Goal: Task Accomplishment & Management: Manage account settings

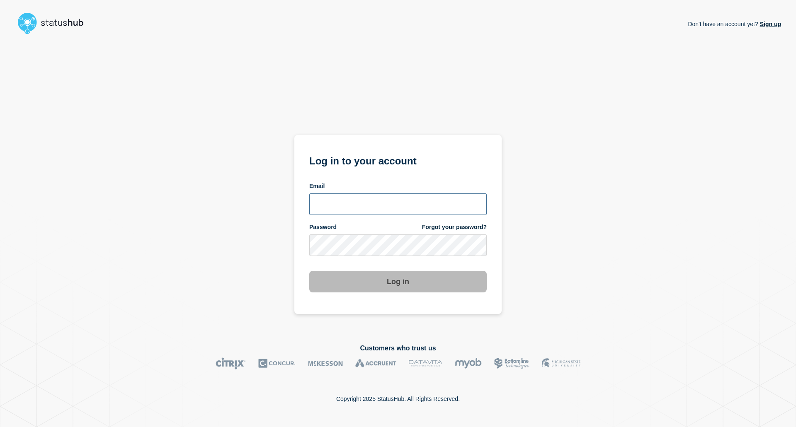
type input "[EMAIL_ADDRESS][DOMAIN_NAME]"
click at [348, 279] on button "Log in" at bounding box center [397, 282] width 177 height 22
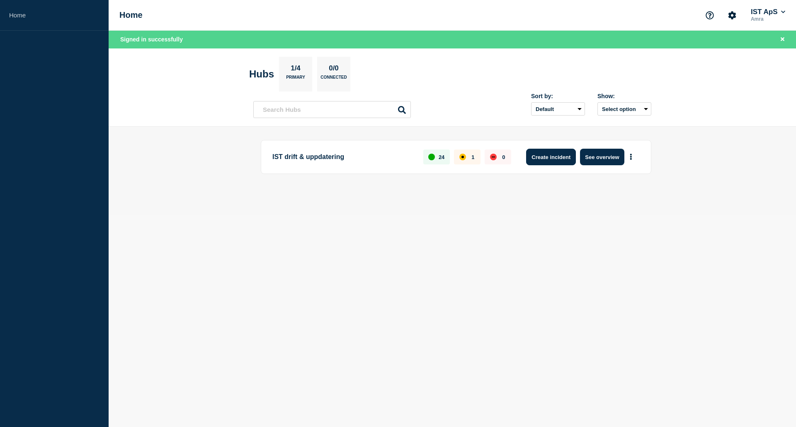
click at [560, 152] on button "Create incident" at bounding box center [551, 157] width 50 height 17
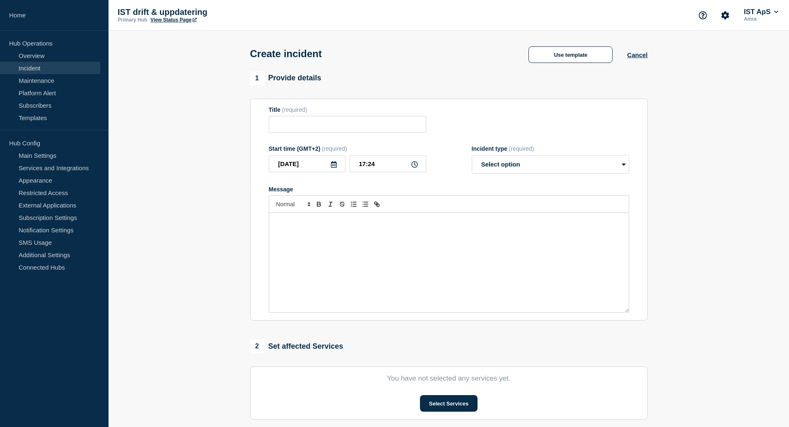
click at [378, 243] on div "Message" at bounding box center [449, 262] width 360 height 99
click at [634, 53] on button "Cancel" at bounding box center [637, 54] width 20 height 7
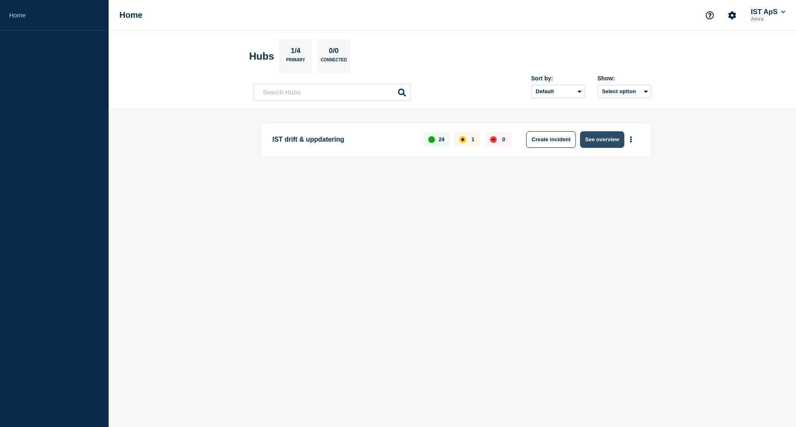
click at [588, 138] on button "See overview" at bounding box center [602, 139] width 44 height 17
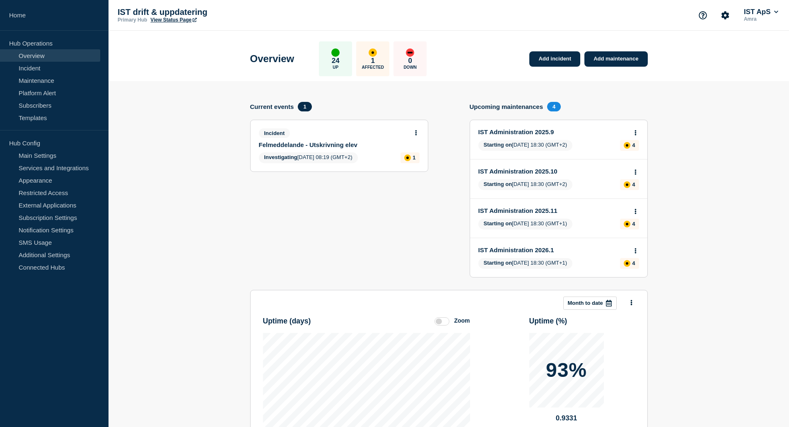
click at [330, 144] on link "Felmeddelande - Utskrivning elev" at bounding box center [334, 144] width 150 height 7
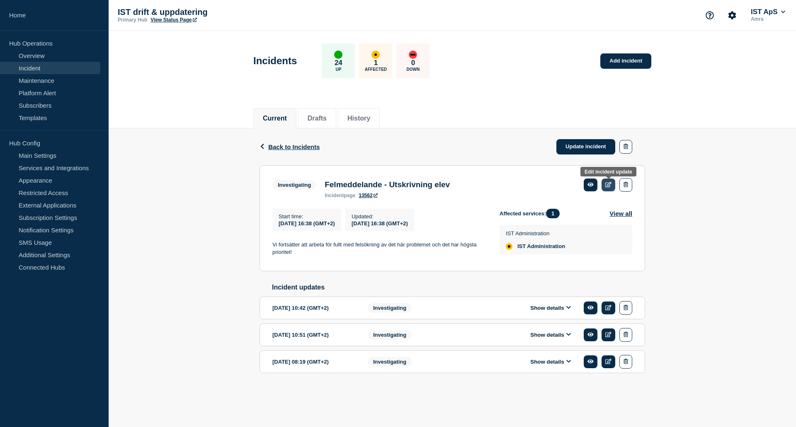
click at [607, 185] on icon at bounding box center [608, 184] width 6 height 5
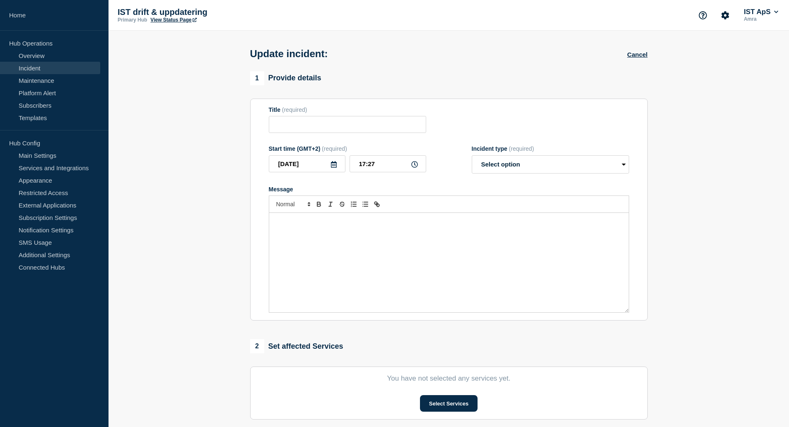
type input "Felmeddelande - Utskrivning elev"
type input "16:38"
select select "investigating"
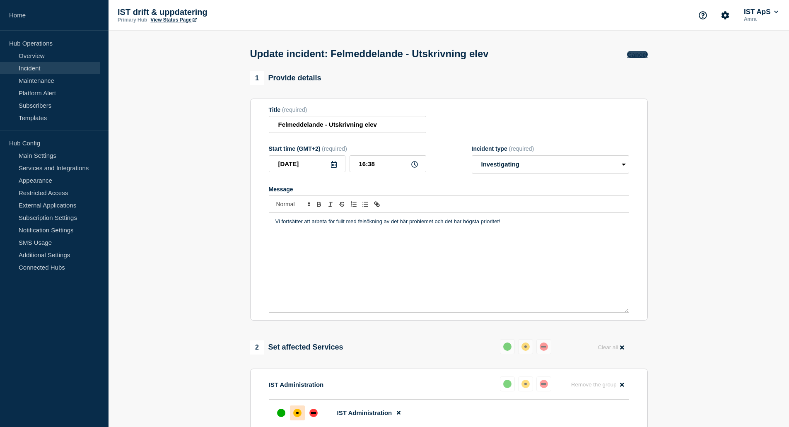
click at [636, 55] on button "Cancel" at bounding box center [637, 54] width 20 height 7
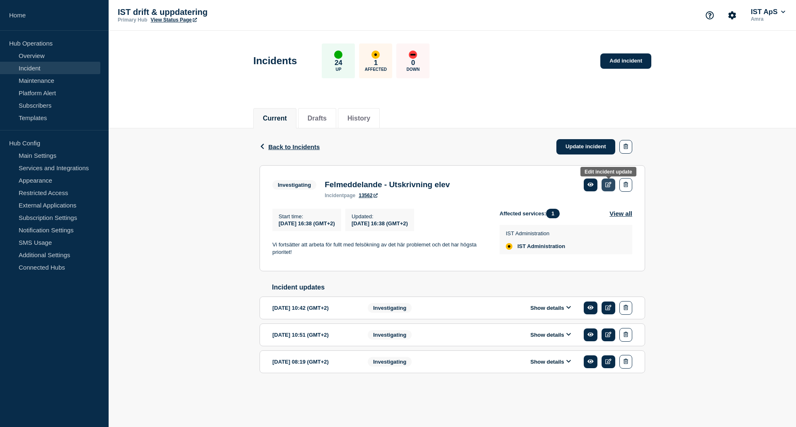
click at [605, 183] on link at bounding box center [608, 185] width 14 height 13
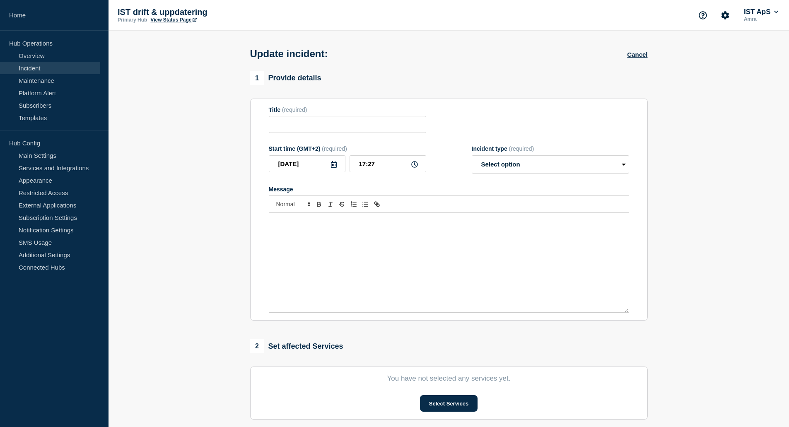
type input "Felmeddelande - Utskrivning elev"
type input "16:38"
select select "investigating"
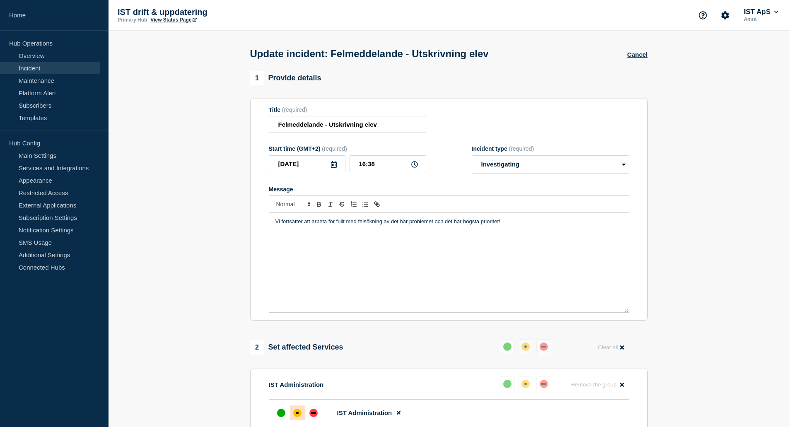
drag, startPoint x: 507, startPoint y: 225, endPoint x: 500, endPoint y: 241, distance: 16.9
click at [500, 241] on div "Vi fortsätter att arbeta för fullt med felsökning av det här problemet och det …" at bounding box center [449, 262] width 360 height 99
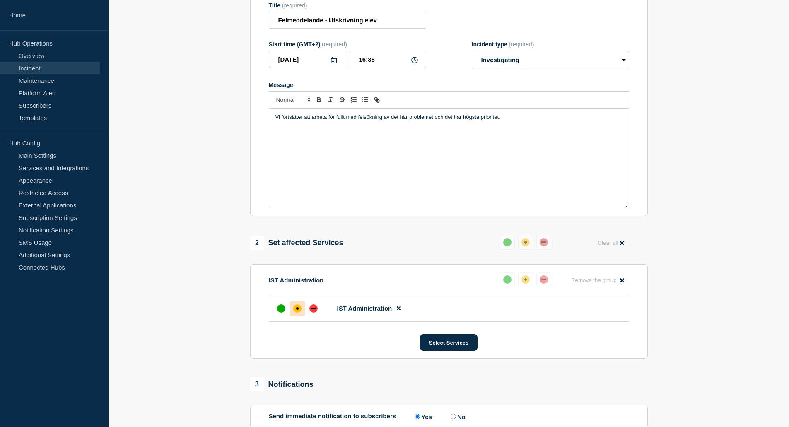
scroll to position [52, 0]
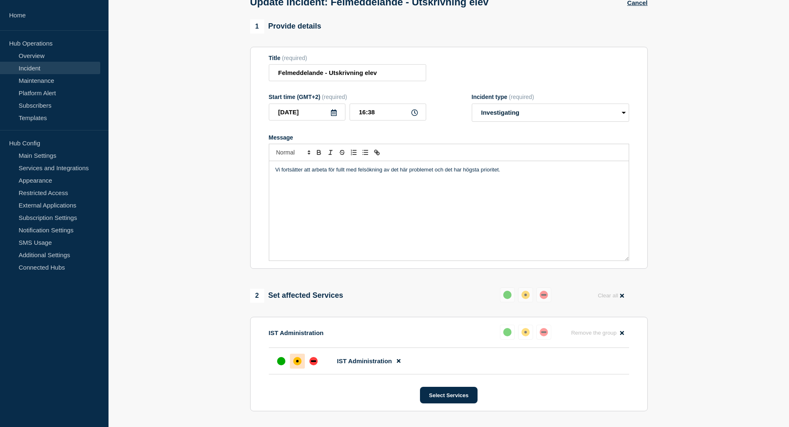
click at [416, 114] on icon at bounding box center [414, 112] width 7 height 7
click at [392, 115] on input "16:38" at bounding box center [388, 112] width 77 height 17
drag, startPoint x: 376, startPoint y: 116, endPoint x: 357, endPoint y: 115, distance: 19.1
click at [357, 115] on input "16:38" at bounding box center [388, 112] width 77 height 17
type input "17:27"
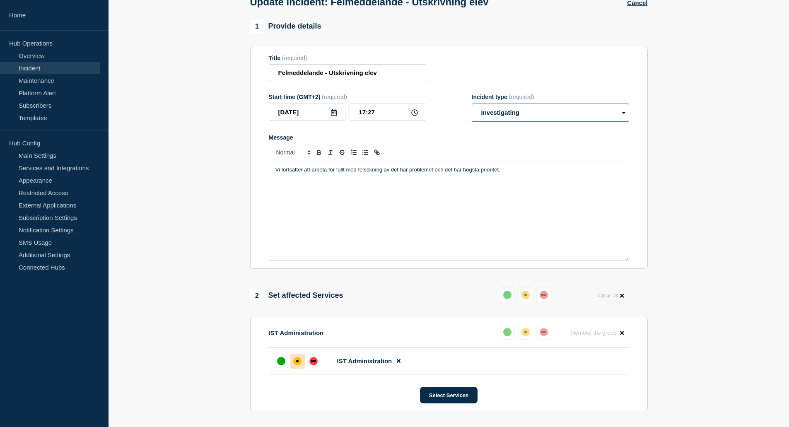
click at [576, 116] on select "Select option Investigating Identified Monitoring Resolved" at bounding box center [550, 113] width 157 height 18
select select "identified"
click at [472, 105] on select "Select option Investigating Identified Monitoring Resolved" at bounding box center [550, 113] width 157 height 18
click at [528, 171] on p "Vi fortsätter att arbeta för fullt med felsökning av det här problemet och det …" at bounding box center [449, 169] width 347 height 7
click at [273, 173] on div "Vi fortsätter att arbeta för fullt med felsökning av det här problemet och det …" at bounding box center [449, 210] width 360 height 99
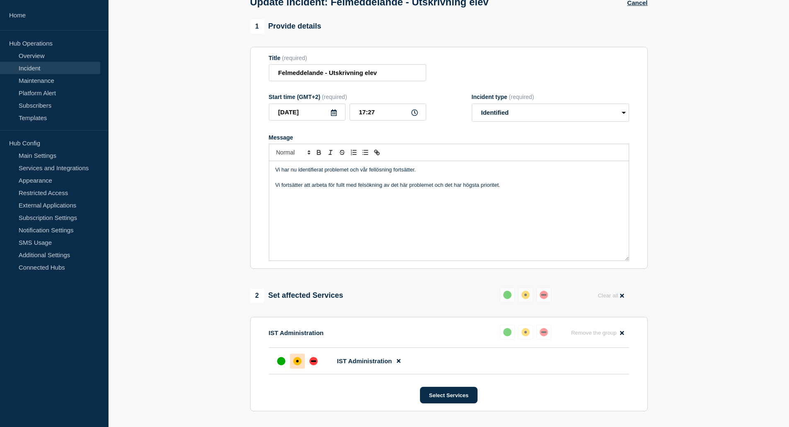
click at [388, 172] on p "Vi har nu identifierat problemet och vår fellösning fortsätter." at bounding box center [449, 169] width 347 height 7
drag, startPoint x: 387, startPoint y: 174, endPoint x: 380, endPoint y: 177, distance: 7.6
click at [380, 177] on p "Message" at bounding box center [449, 177] width 347 height 7
click at [442, 171] on p "Vi har nu identifierat problemet och vår fellösning fortsätter." at bounding box center [449, 169] width 347 height 7
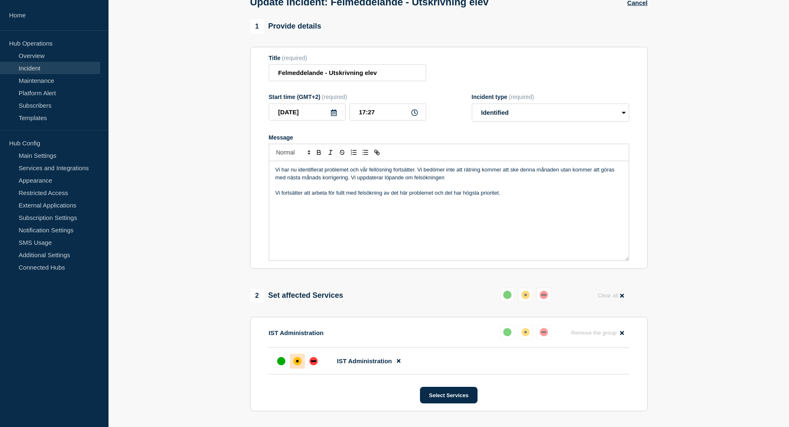
click at [392, 170] on p "Vi har nu identifierat problemet och vår fellösning fortsätter. Vi bedömer inte…" at bounding box center [449, 173] width 347 height 15
click at [481, 181] on p "Vi har nu identifierat problemet och vår felsökning fortsätter. Vi bedömer inte…" at bounding box center [449, 173] width 347 height 15
drag, startPoint x: 510, startPoint y: 194, endPoint x: 274, endPoint y: 195, distance: 236.2
click at [274, 195] on div "Vi har nu identifierat problemet och vår felsökning fortsätter. Vi bedömer inte…" at bounding box center [449, 210] width 360 height 99
click at [472, 174] on p "Vi har nu identifierat problemet och vår felsökning fortsätter. Vi bedömer inte…" at bounding box center [449, 173] width 347 height 15
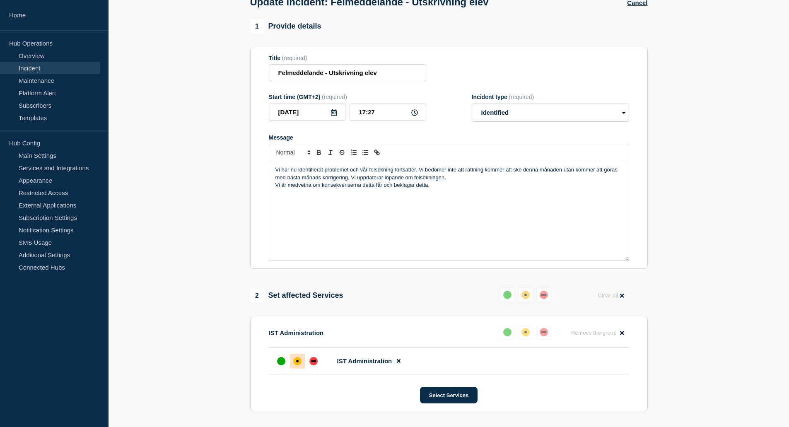
click at [503, 180] on p "Vi har nu identifierat problemet och vår felsökning fortsätter. Vi bedömer inte…" at bounding box center [449, 173] width 347 height 15
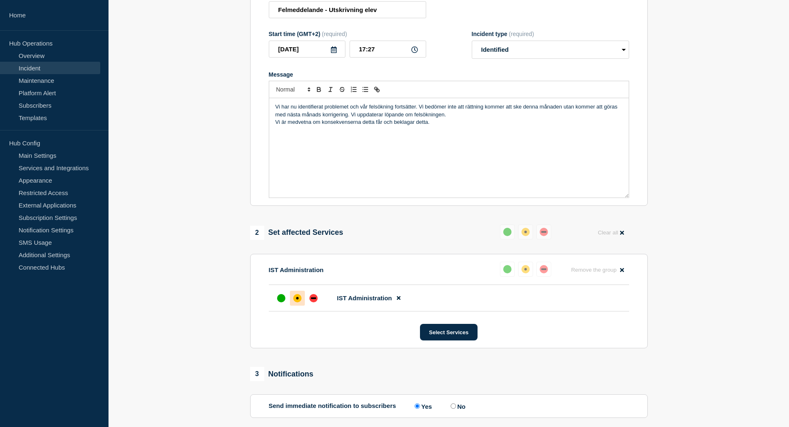
scroll to position [176, 0]
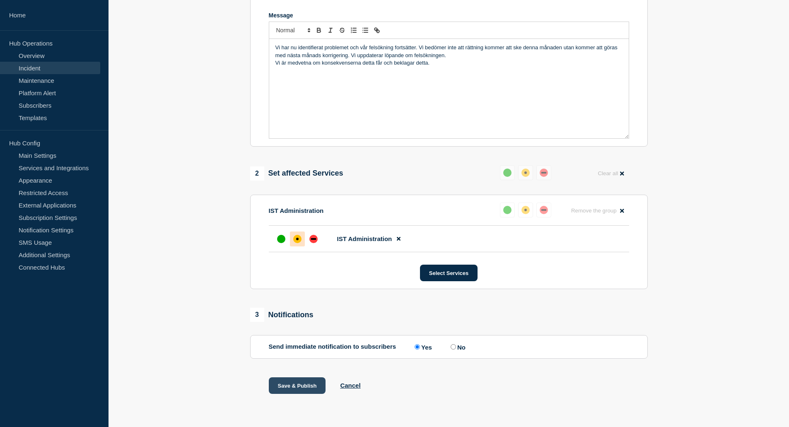
click at [300, 385] on button "Save & Publish" at bounding box center [297, 385] width 57 height 17
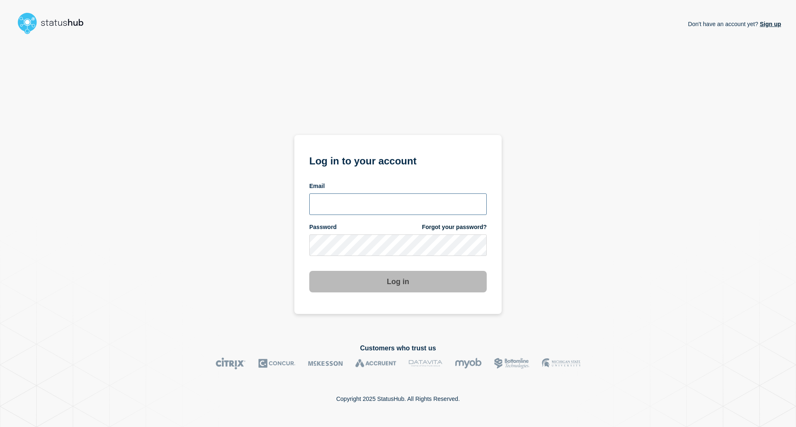
type input "[EMAIL_ADDRESS][DOMAIN_NAME]"
click at [414, 283] on button "Log in" at bounding box center [397, 282] width 177 height 22
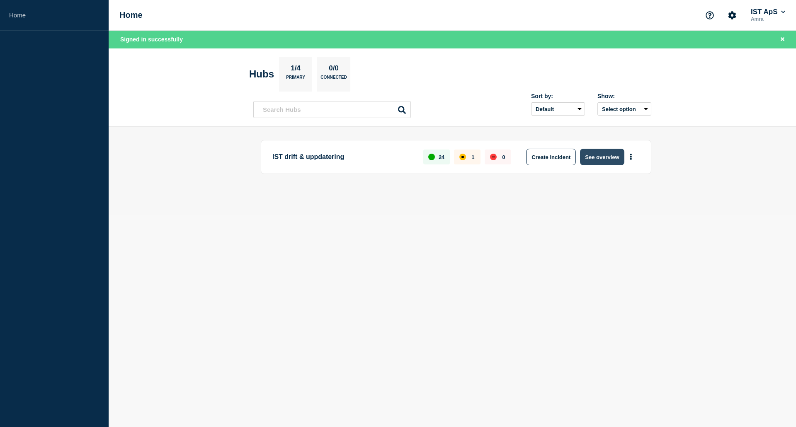
click at [595, 157] on button "See overview" at bounding box center [602, 157] width 44 height 17
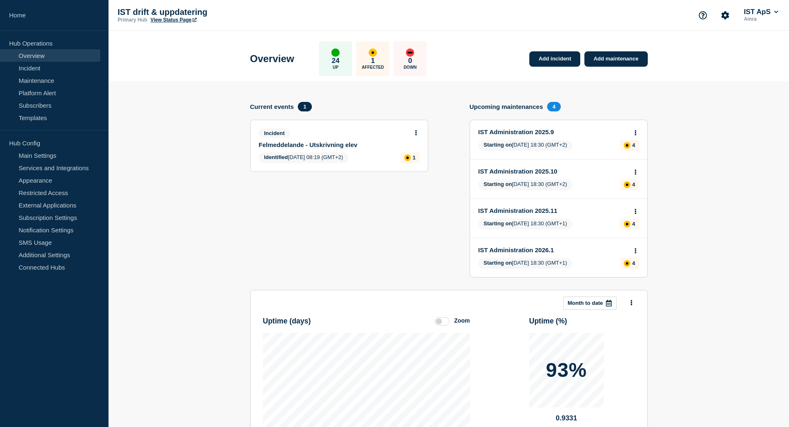
click at [329, 145] on link "Felmeddelande - Utskrivning elev" at bounding box center [334, 144] width 150 height 7
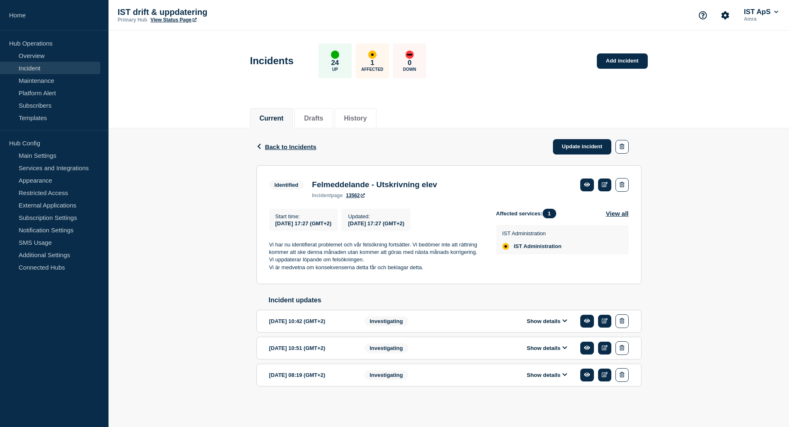
click at [535, 328] on div "Show details" at bounding box center [553, 322] width 151 height 14
click at [537, 325] on button "Show details" at bounding box center [548, 321] width 46 height 7
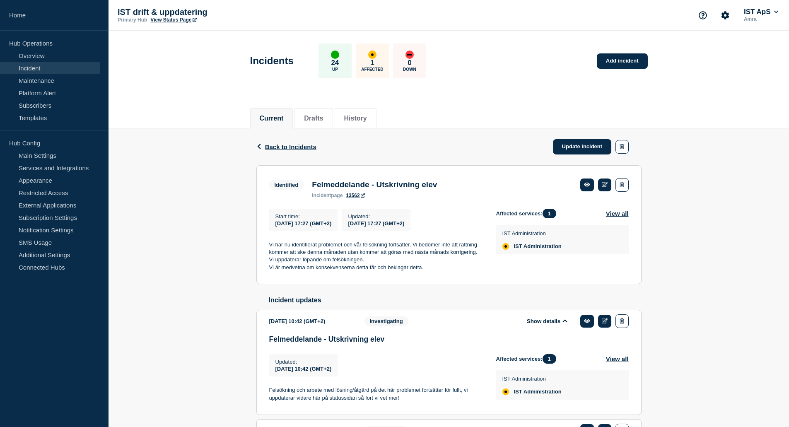
click at [537, 325] on button "Show details" at bounding box center [548, 321] width 46 height 7
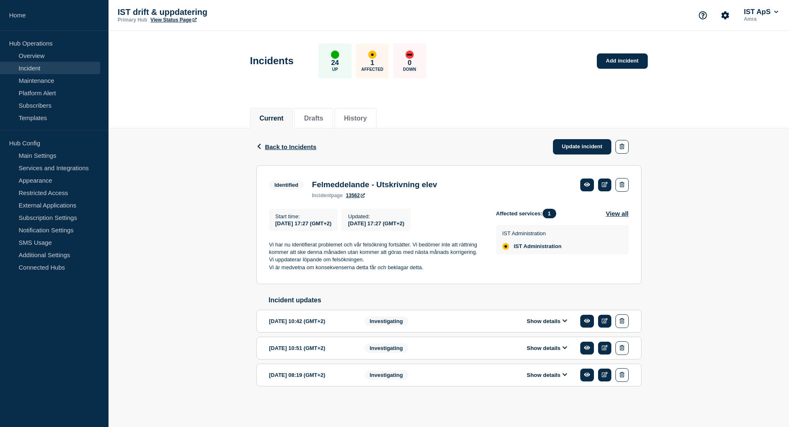
click at [562, 325] on button "Show details" at bounding box center [548, 321] width 46 height 7
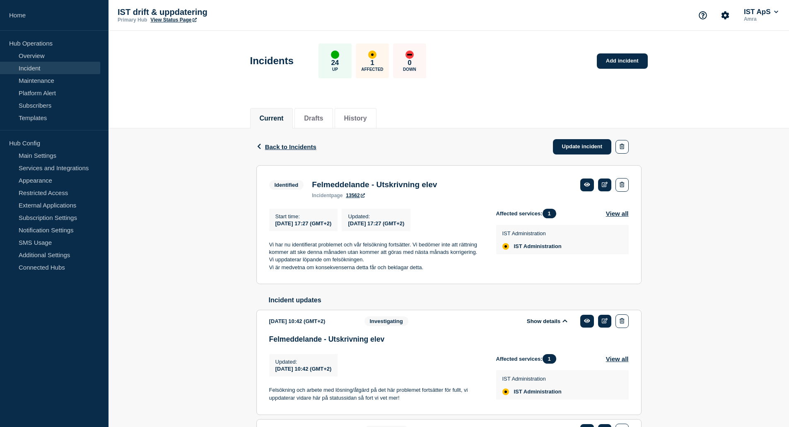
click at [562, 325] on button "Show details" at bounding box center [548, 321] width 46 height 7
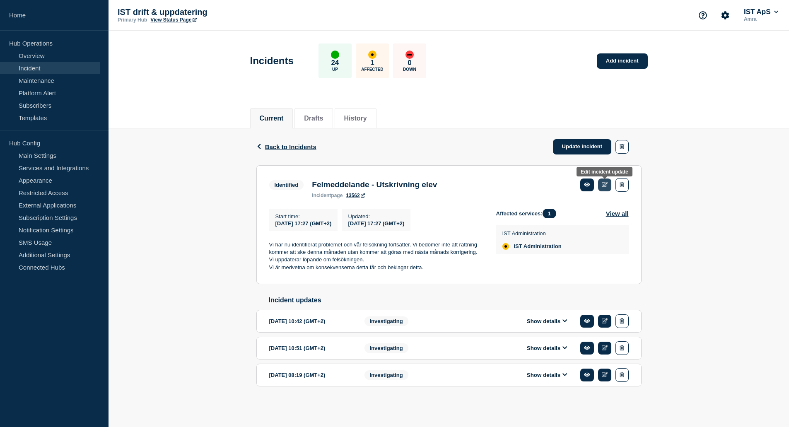
click at [602, 187] on icon at bounding box center [605, 184] width 6 height 5
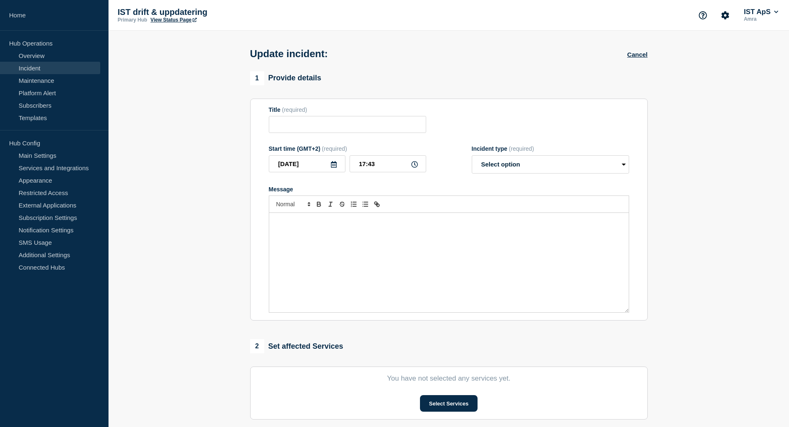
type input "Felmeddelande - Utskrivning elev"
type input "17:27"
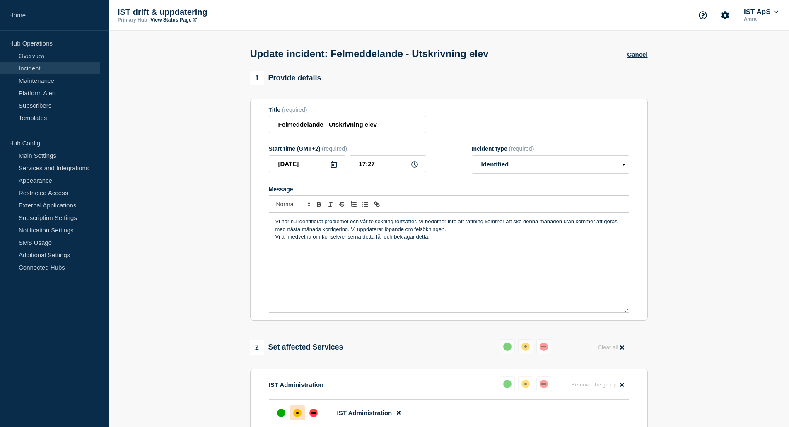
drag, startPoint x: 401, startPoint y: 240, endPoint x: 244, endPoint y: 223, distance: 157.5
click at [244, 223] on section "1 Provide details Title (required) Felmeddelande - Utskrivning elev Start time …" at bounding box center [449, 330] width 681 height 518
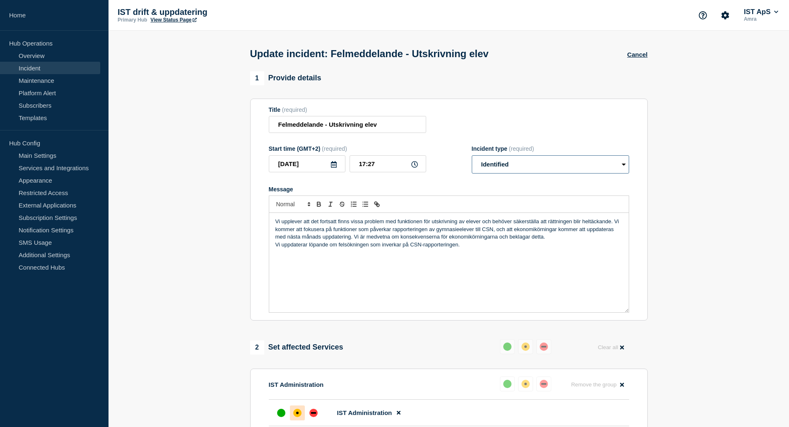
click at [515, 173] on select "Select option Investigating Identified Monitoring Resolved" at bounding box center [550, 164] width 157 height 18
select select "investigating"
click at [472, 157] on select "Select option Investigating Identified Monitoring Resolved" at bounding box center [550, 164] width 157 height 18
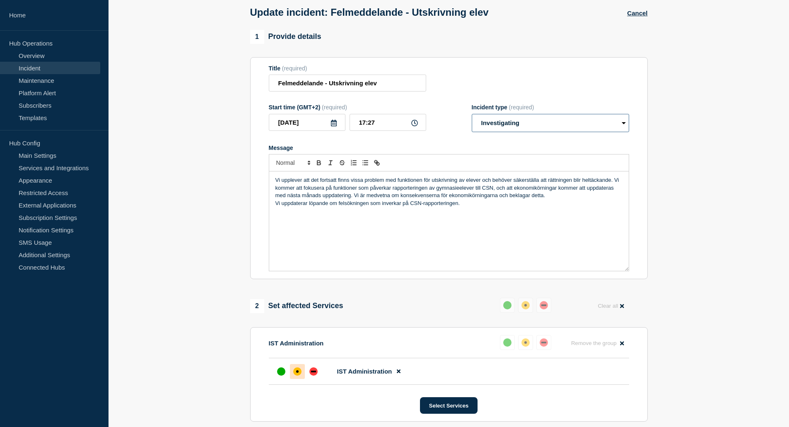
scroll to position [176, 0]
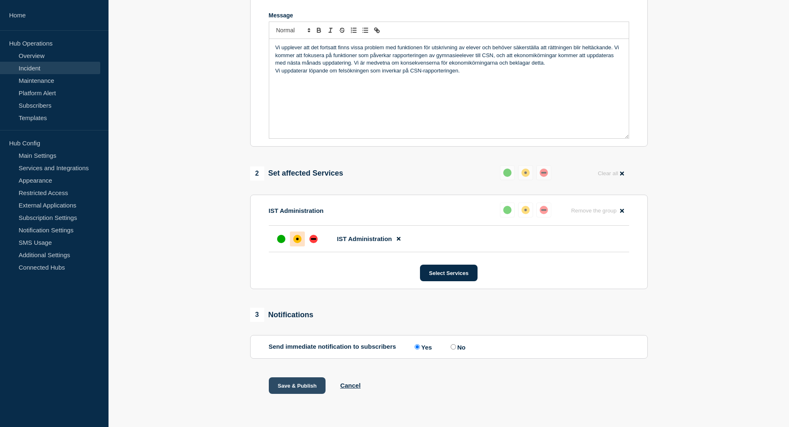
click at [308, 382] on button "Save & Publish" at bounding box center [297, 385] width 57 height 17
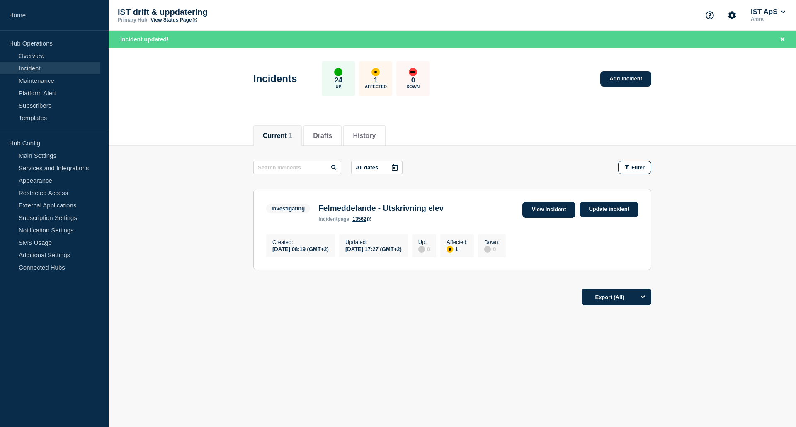
click at [534, 211] on link "View incident" at bounding box center [548, 210] width 53 height 16
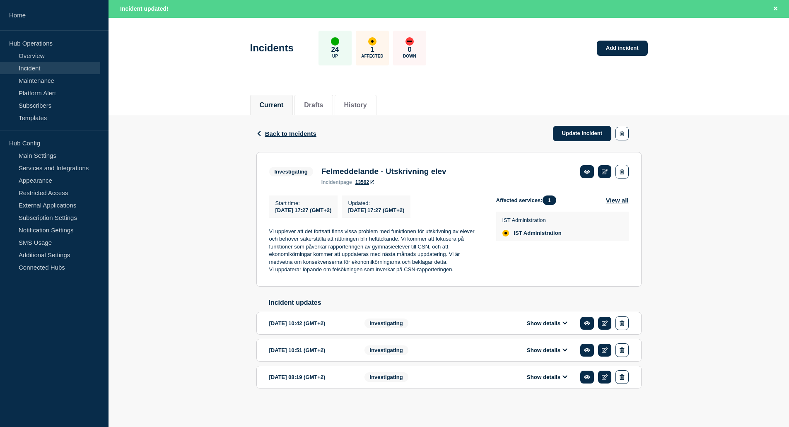
scroll to position [36, 0]
click at [533, 321] on button "Show details" at bounding box center [548, 323] width 46 height 7
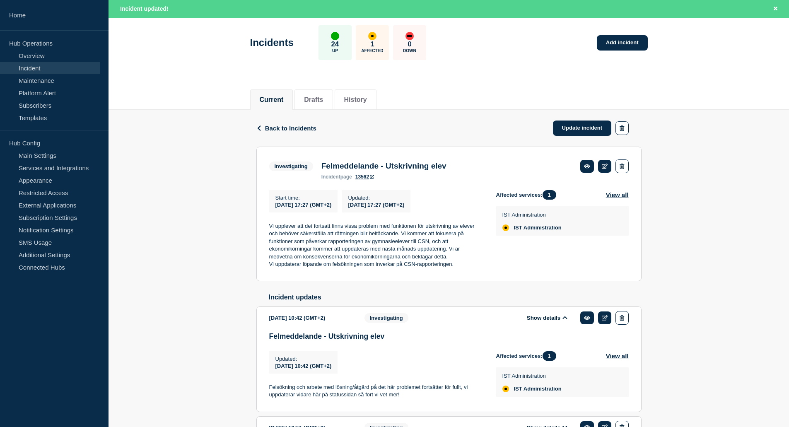
click at [533, 321] on button "Show details" at bounding box center [548, 318] width 46 height 7
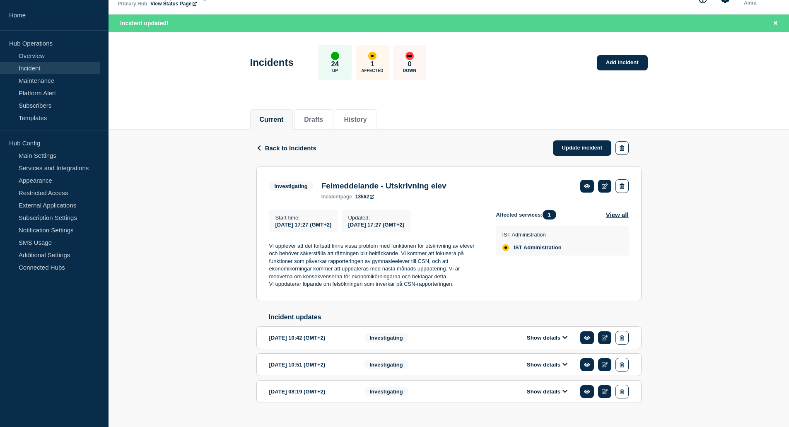
scroll to position [0, 0]
